Goal: Task Accomplishment & Management: Manage account settings

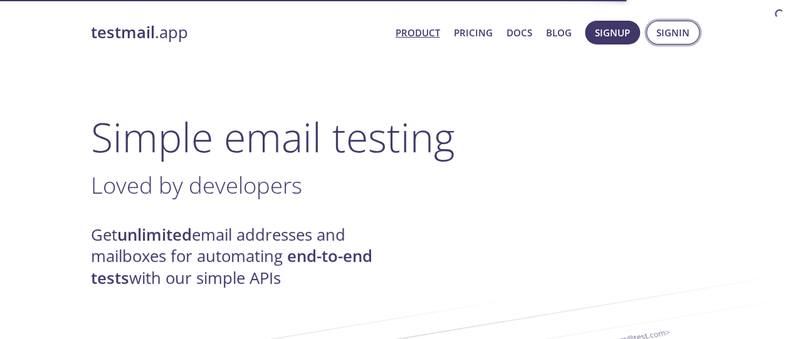
click at [672, 33] on span "Signin" at bounding box center [672, 32] width 33 height 16
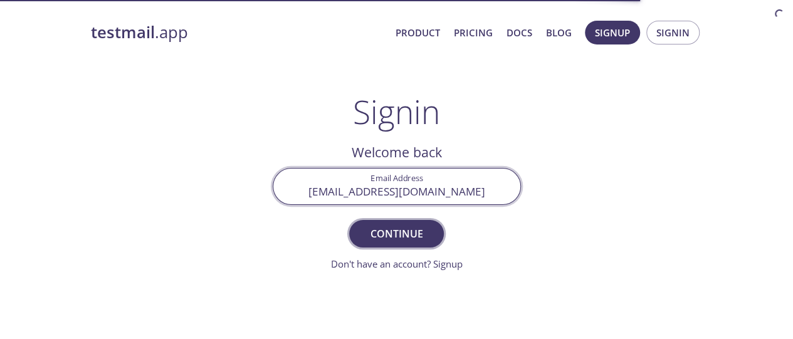
type input "[EMAIL_ADDRESS][DOMAIN_NAME]"
click at [396, 233] on span "Continue" at bounding box center [396, 234] width 66 height 18
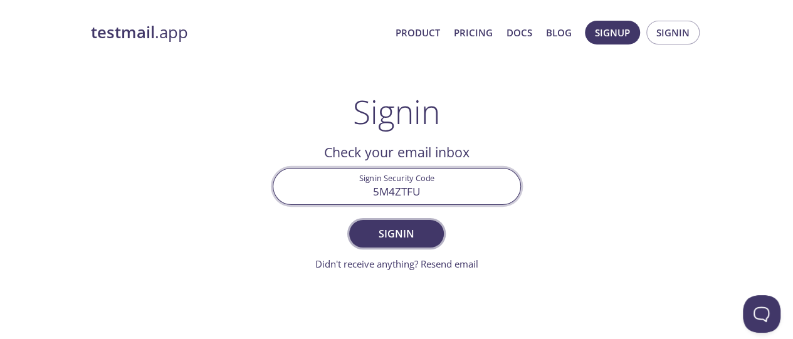
type input "5M4ZTFU"
click at [396, 233] on span "Signin" at bounding box center [396, 234] width 66 height 18
